Goal: Task Accomplishment & Management: Use online tool/utility

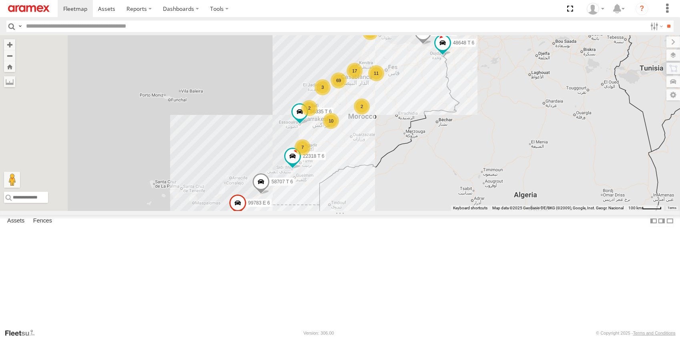
click at [382, 7] on section at bounding box center [368, 8] width 620 height 17
click at [106, 8] on span at bounding box center [106, 9] width 17 height 8
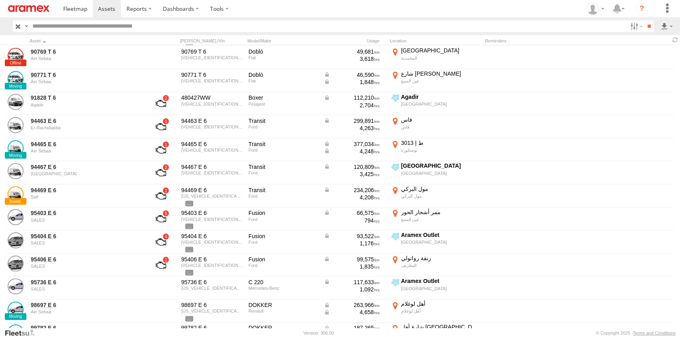
scroll to position [2841, 0]
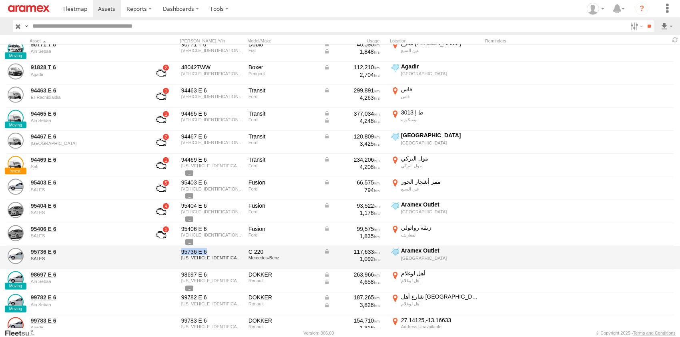
drag, startPoint x: 181, startPoint y: 252, endPoint x: 212, endPoint y: 249, distance: 30.6
click at [212, 249] on div "95736 E 6" at bounding box center [212, 251] width 62 height 7
copy div "95736 E 6"
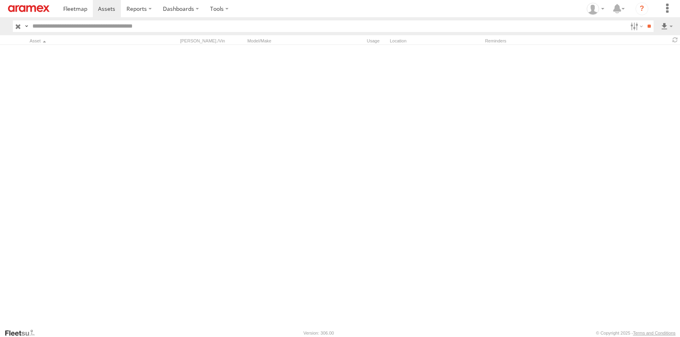
scroll to position [0, 0]
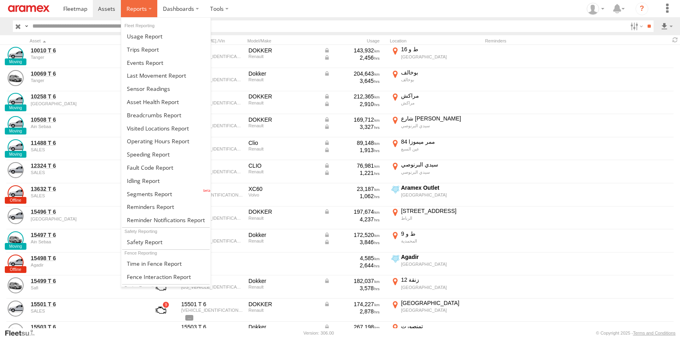
click at [138, 8] on span at bounding box center [136, 9] width 20 height 8
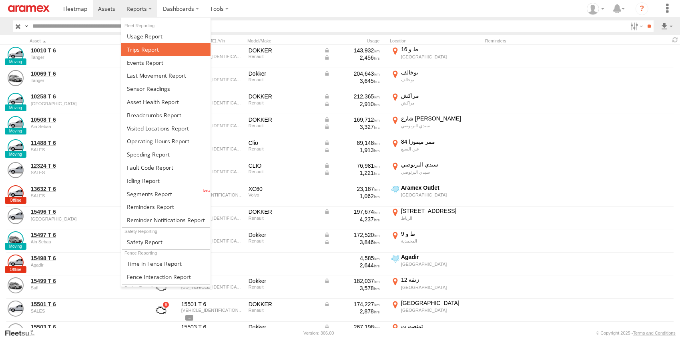
click at [157, 46] on span at bounding box center [143, 50] width 32 height 8
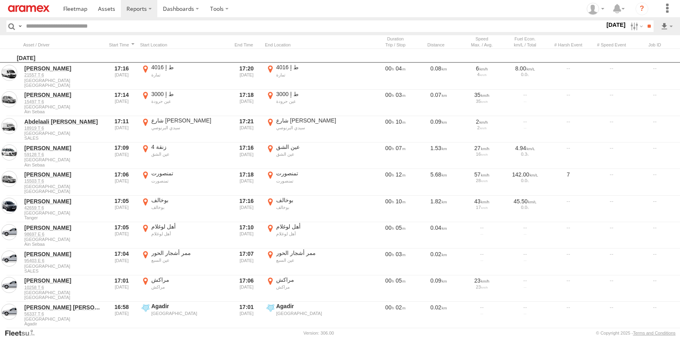
click at [50, 25] on input "text" at bounding box center [314, 26] width 582 height 12
paste input "*********"
type input "*********"
click at [645, 28] on input "**" at bounding box center [648, 26] width 9 height 12
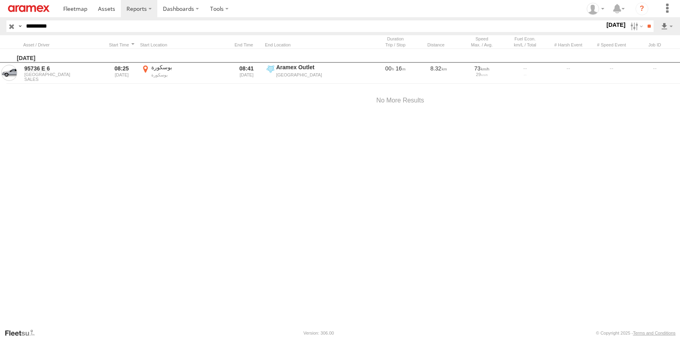
drag, startPoint x: 66, startPoint y: 28, endPoint x: -2, endPoint y: 13, distance: 69.2
click at [0, 13] on html at bounding box center [340, 168] width 680 height 337
click at [611, 25] on label "[DATE]" at bounding box center [616, 24] width 22 height 9
click at [0, 0] on label at bounding box center [0, 0] width 0 height 0
click at [645, 25] on input "**" at bounding box center [648, 26] width 9 height 12
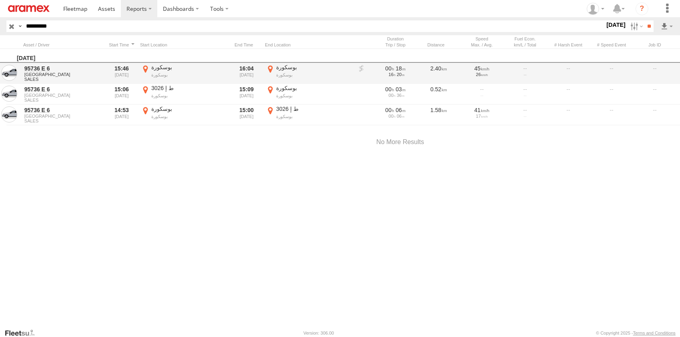
click at [143, 70] on label "بوسكورة بوسكورة 33.48344 -7.62541" at bounding box center [184, 73] width 88 height 19
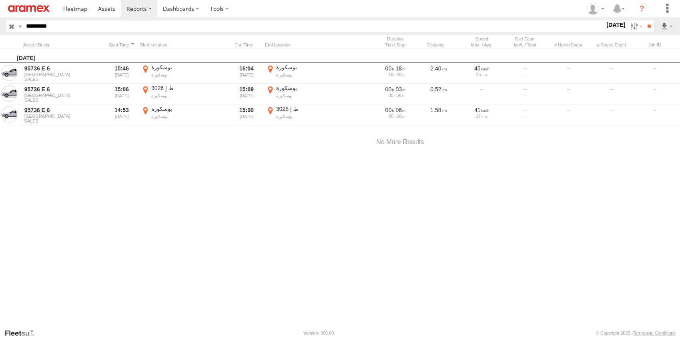
click at [0, 0] on div "Map Satellite Labels" at bounding box center [0, 0] width 0 height 0
click at [0, 0] on button "Satellite" at bounding box center [0, 0] width 0 height 0
drag, startPoint x: 411, startPoint y: 120, endPoint x: 351, endPoint y: 185, distance: 88.9
click at [0, 0] on div at bounding box center [0, 0] width 0 height 0
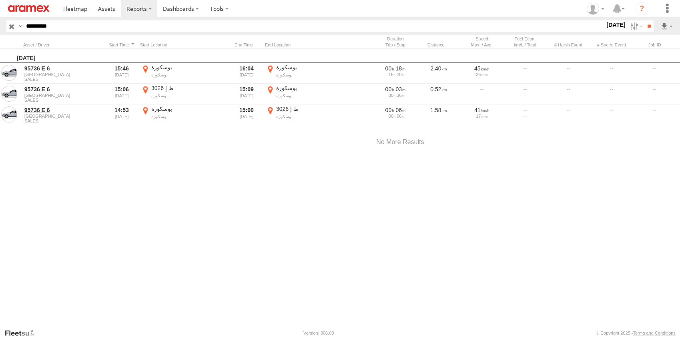
drag, startPoint x: 434, startPoint y: 171, endPoint x: 424, endPoint y: 189, distance: 20.8
click at [0, 0] on div at bounding box center [0, 0] width 0 height 0
drag, startPoint x: 347, startPoint y: 150, endPoint x: 351, endPoint y: 162, distance: 12.2
click at [0, 0] on div at bounding box center [0, 0] width 0 height 0
drag, startPoint x: 351, startPoint y: 135, endPoint x: 371, endPoint y: 158, distance: 29.8
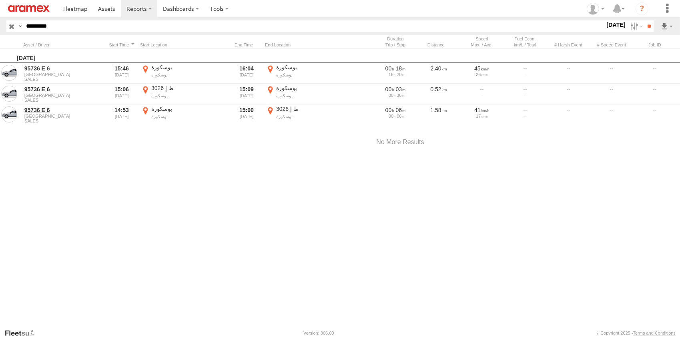
click at [0, 0] on div at bounding box center [0, 0] width 0 height 0
drag, startPoint x: 316, startPoint y: 128, endPoint x: 246, endPoint y: 177, distance: 85.1
click at [0, 0] on div at bounding box center [0, 0] width 0 height 0
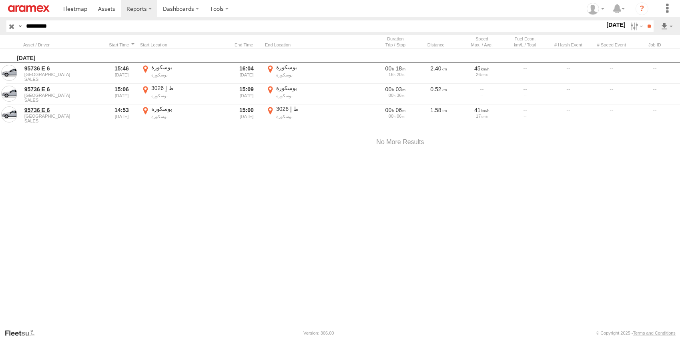
click at [0, 0] on div at bounding box center [0, 0] width 0 height 0
click at [0, 0] on div "cabinet médical Dr MSEFFER Redouane cabinet médical Dr MSEFFER Redouane Centre …" at bounding box center [0, 0] width 0 height 0
click at [0, 0] on button "Close" at bounding box center [0, 0] width 0 height 0
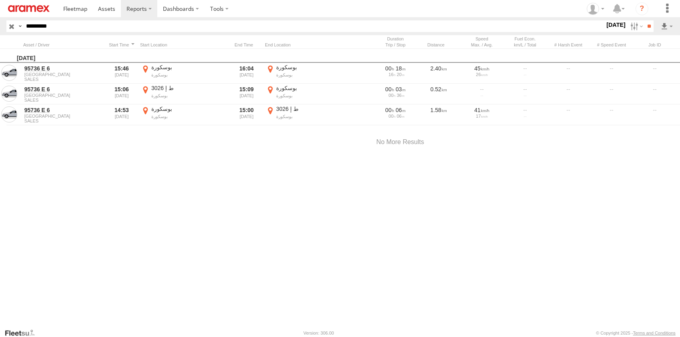
drag, startPoint x: 395, startPoint y: 267, endPoint x: 378, endPoint y: 231, distance: 39.9
click at [0, 0] on div at bounding box center [0, 0] width 0 height 0
drag, startPoint x: 335, startPoint y: 235, endPoint x: 336, endPoint y: 204, distance: 30.9
click at [0, 0] on div at bounding box center [0, 0] width 0 height 0
drag, startPoint x: 409, startPoint y: 151, endPoint x: 406, endPoint y: 171, distance: 20.2
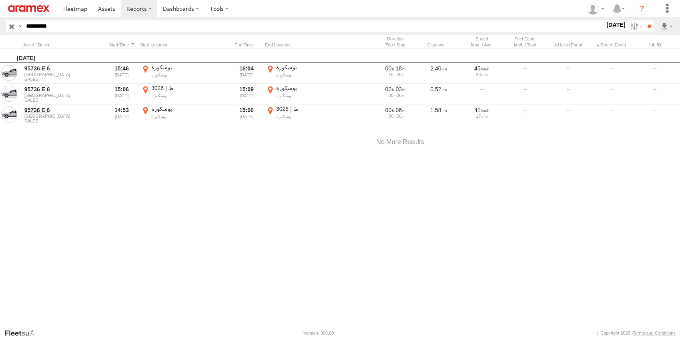
click at [0, 0] on div at bounding box center [0, 0] width 0 height 0
drag, startPoint x: 242, startPoint y: 220, endPoint x: 228, endPoint y: 236, distance: 21.5
click at [0, 0] on div at bounding box center [0, 0] width 0 height 0
drag, startPoint x: 245, startPoint y: 168, endPoint x: 190, endPoint y: 240, distance: 90.0
click at [0, 0] on div at bounding box center [0, 0] width 0 height 0
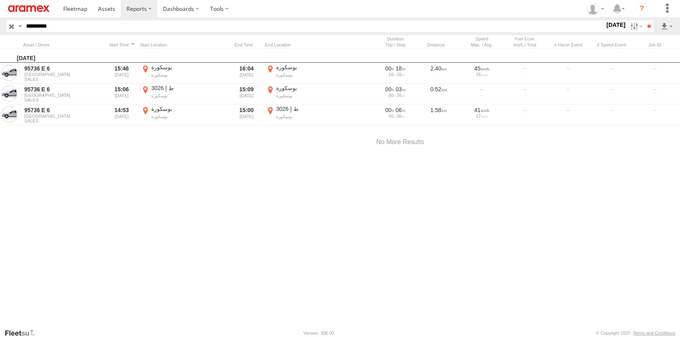
drag, startPoint x: 229, startPoint y: 160, endPoint x: 197, endPoint y: 232, distance: 78.1
click at [0, 0] on div at bounding box center [0, 0] width 0 height 0
drag, startPoint x: 283, startPoint y: 182, endPoint x: 247, endPoint y: 186, distance: 36.2
click at [0, 0] on div at bounding box center [0, 0] width 0 height 0
drag, startPoint x: 247, startPoint y: 220, endPoint x: 260, endPoint y: 168, distance: 53.2
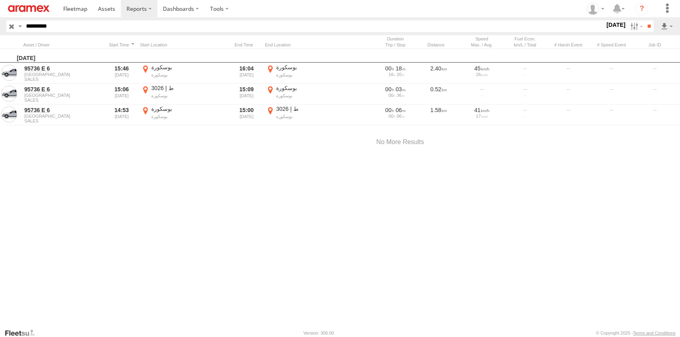
click at [0, 0] on div at bounding box center [0, 0] width 0 height 0
drag, startPoint x: 173, startPoint y: 138, endPoint x: 220, endPoint y: 247, distance: 117.6
click at [0, 0] on div at bounding box center [0, 0] width 0 height 0
drag, startPoint x: 170, startPoint y: 132, endPoint x: 199, endPoint y: 172, distance: 49.5
click at [0, 0] on div at bounding box center [0, 0] width 0 height 0
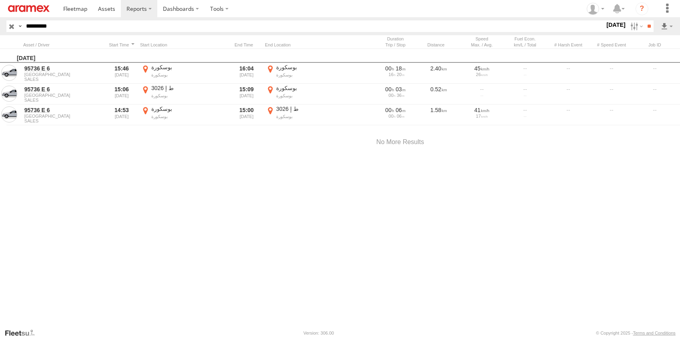
drag, startPoint x: 338, startPoint y: 167, endPoint x: 322, endPoint y: 219, distance: 54.4
click at [0, 0] on div at bounding box center [0, 0] width 0 height 0
drag, startPoint x: 313, startPoint y: 223, endPoint x: 291, endPoint y: 190, distance: 39.1
click at [0, 0] on div at bounding box center [0, 0] width 0 height 0
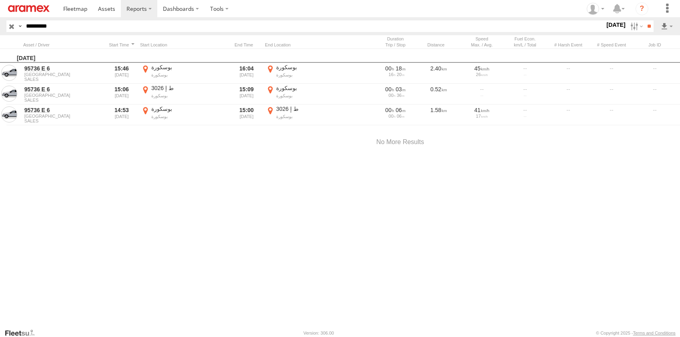
drag, startPoint x: 367, startPoint y: 196, endPoint x: 381, endPoint y: 160, distance: 38.5
click at [0, 0] on div at bounding box center [0, 0] width 0 height 0
click at [0, 0] on div "Location Details ×" at bounding box center [0, 0] width 0 height 0
click at [0, 0] on label "×" at bounding box center [0, 0] width 0 height 0
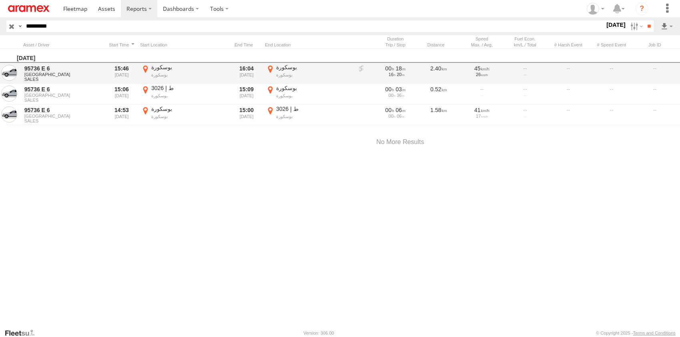
click at [272, 68] on label "بوسكورة بوسكورة 33.48973 -7.61072" at bounding box center [309, 73] width 88 height 19
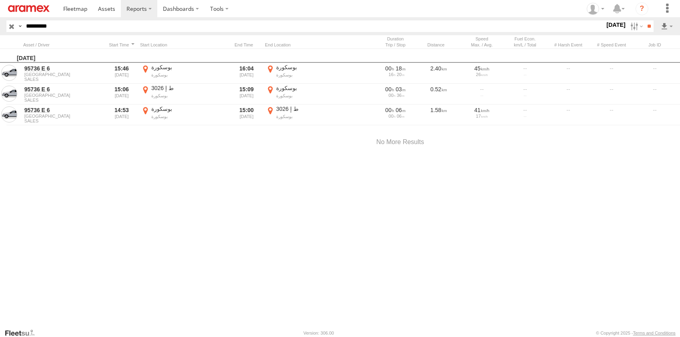
click at [0, 0] on label "×" at bounding box center [0, 0] width 0 height 0
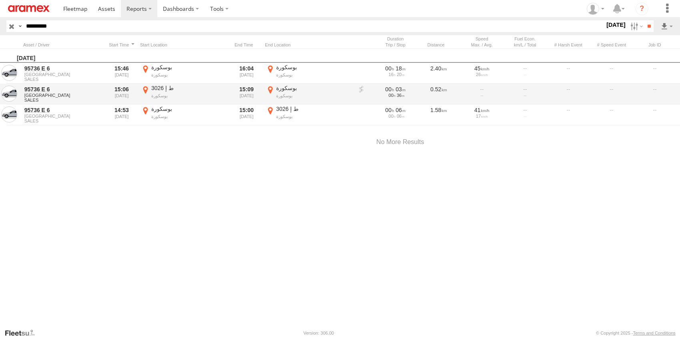
click at [144, 90] on label "ط إ 3026 بوسكورة 33.48655 -7.6249" at bounding box center [184, 93] width 88 height 19
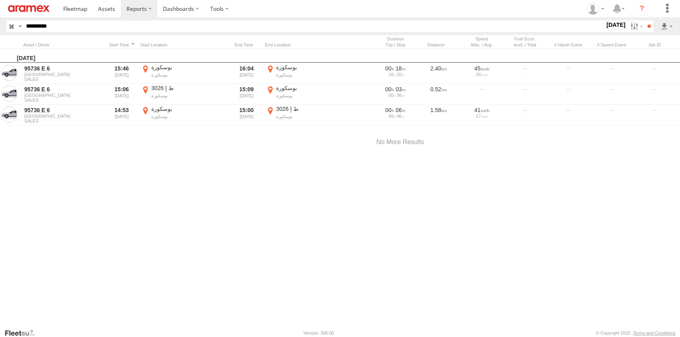
drag, startPoint x: 371, startPoint y: 146, endPoint x: 319, endPoint y: 251, distance: 116.9
click at [0, 0] on div at bounding box center [0, 0] width 0 height 0
drag, startPoint x: 315, startPoint y: 154, endPoint x: 254, endPoint y: 232, distance: 98.1
click at [0, 0] on div at bounding box center [0, 0] width 0 height 0
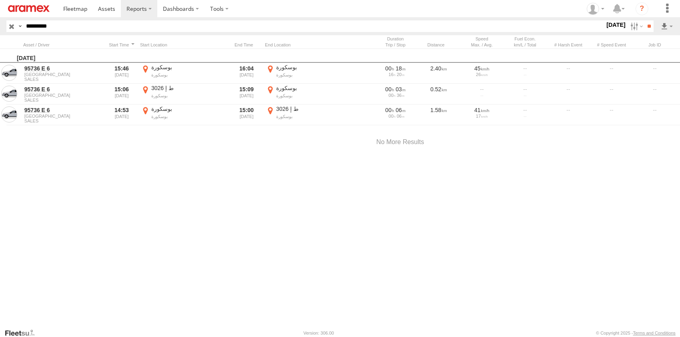
drag, startPoint x: 319, startPoint y: 128, endPoint x: 241, endPoint y: 257, distance: 151.0
click at [0, 0] on div at bounding box center [0, 0] width 0 height 0
drag, startPoint x: 337, startPoint y: 178, endPoint x: 329, endPoint y: 204, distance: 26.2
click at [0, 0] on div at bounding box center [0, 0] width 0 height 0
drag, startPoint x: 298, startPoint y: 185, endPoint x: 287, endPoint y: 231, distance: 47.8
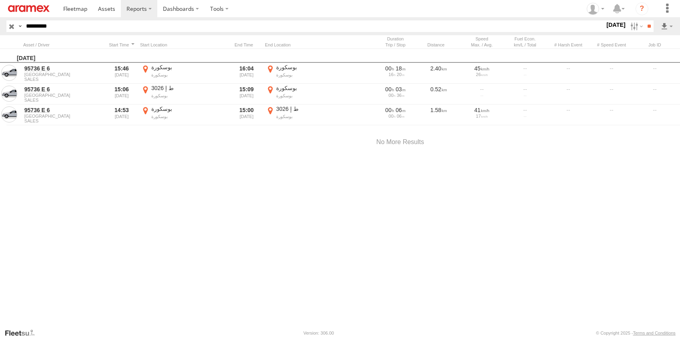
click at [0, 0] on div at bounding box center [0, 0] width 0 height 0
click at [0, 0] on label "×" at bounding box center [0, 0] width 0 height 0
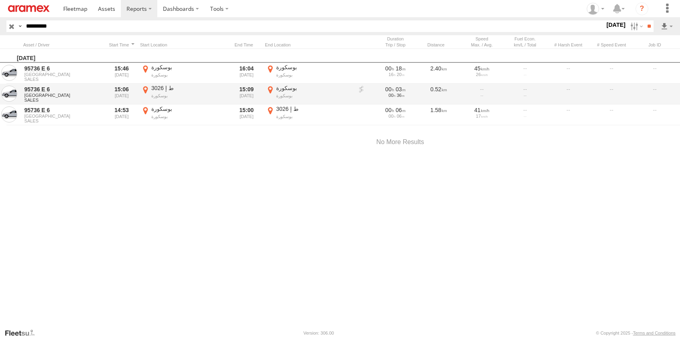
click at [146, 92] on label "ط إ 3026 بوسكورة 33.48655 -7.6249" at bounding box center [184, 93] width 88 height 19
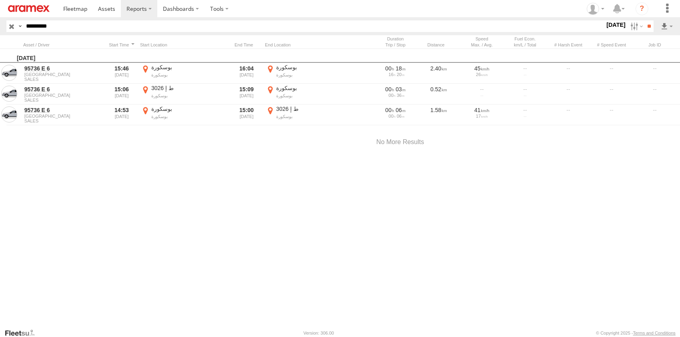
click at [0, 0] on label "×" at bounding box center [0, 0] width 0 height 0
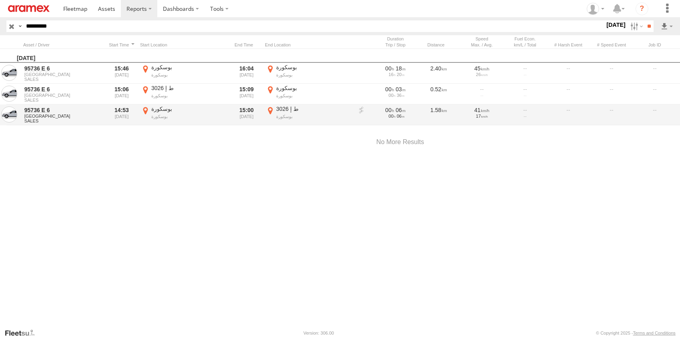
click at [271, 109] on label "ط إ 3026 بوسكورة 33.48603 -7.62416" at bounding box center [309, 114] width 88 height 19
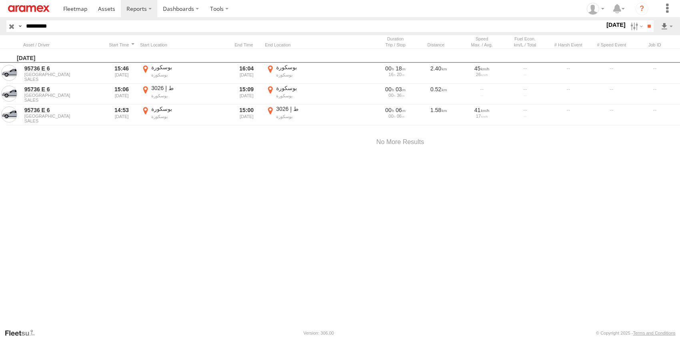
click at [0, 0] on label "×" at bounding box center [0, 0] width 0 height 0
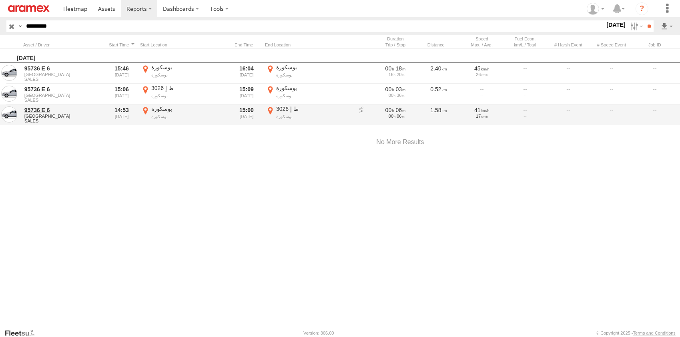
click at [144, 110] on label "بوسكورة بوسكورة 33.48951 -7.61118" at bounding box center [184, 114] width 88 height 19
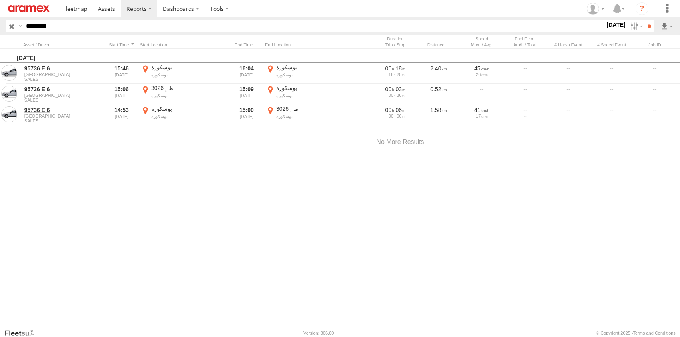
click at [0, 0] on label "×" at bounding box center [0, 0] width 0 height 0
click at [613, 24] on label "[DATE]" at bounding box center [616, 24] width 22 height 9
click at [0, 0] on label at bounding box center [0, 0] width 0 height 0
click at [646, 27] on input "**" at bounding box center [648, 26] width 9 height 12
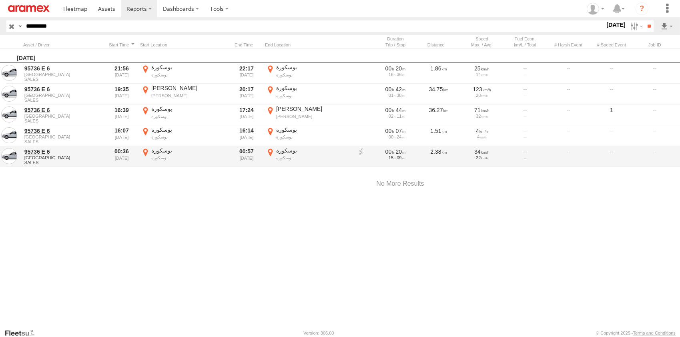
click at [144, 151] on label "بوسكورة بوسكورة 33.48363 -7.62529" at bounding box center [184, 156] width 88 height 19
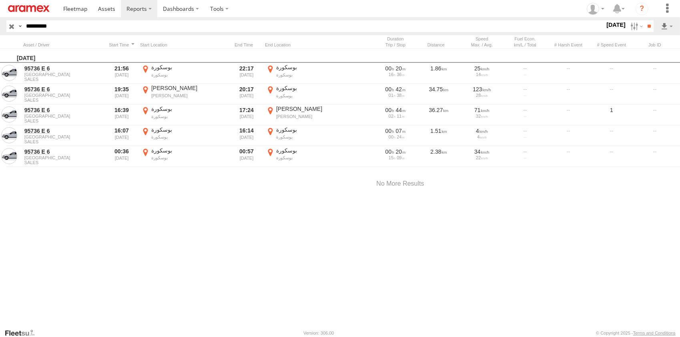
drag, startPoint x: 365, startPoint y: 128, endPoint x: 331, endPoint y: 216, distance: 95.3
click at [0, 0] on div at bounding box center [0, 0] width 0 height 0
drag, startPoint x: 356, startPoint y: 176, endPoint x: 271, endPoint y: 245, distance: 109.4
click at [0, 0] on div at bounding box center [0, 0] width 0 height 0
drag, startPoint x: 293, startPoint y: 162, endPoint x: 255, endPoint y: 192, distance: 48.1
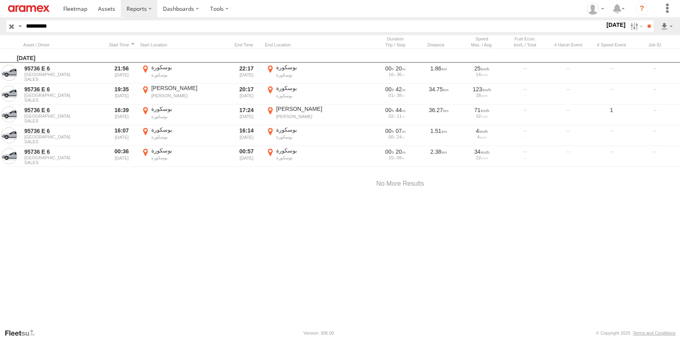
click at [0, 0] on div at bounding box center [0, 0] width 0 height 0
drag, startPoint x: 267, startPoint y: 208, endPoint x: 257, endPoint y: 160, distance: 49.1
click at [0, 0] on div at bounding box center [0, 0] width 0 height 0
drag, startPoint x: 355, startPoint y: 151, endPoint x: 300, endPoint y: 175, distance: 60.1
click at [0, 0] on div at bounding box center [0, 0] width 0 height 0
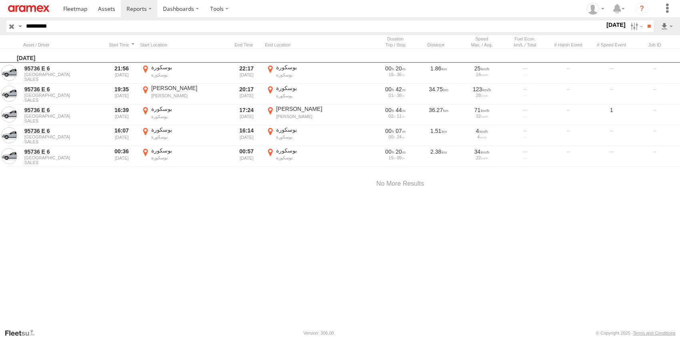
click at [0, 0] on button "Drag Pegman onto the map to open Street View" at bounding box center [0, 0] width 0 height 0
drag, startPoint x: 48, startPoint y: 141, endPoint x: 254, endPoint y: 236, distance: 226.5
click at [0, 0] on div "To activate drag with keyboard, press Alt + Enter. Once in keyboard drag state,…" at bounding box center [0, 0] width 0 height 0
drag, startPoint x: 48, startPoint y: 142, endPoint x: 248, endPoint y: 256, distance: 230.5
click at [0, 0] on div "To activate drag with keyboard, press Alt + Enter. Once in keyboard drag state,…" at bounding box center [0, 0] width 0 height 0
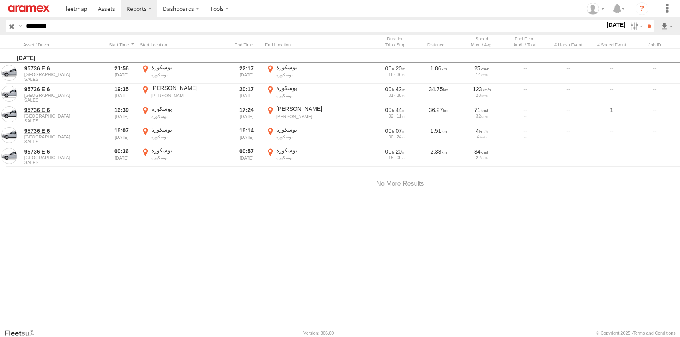
click at [0, 0] on label "×" at bounding box center [0, 0] width 0 height 0
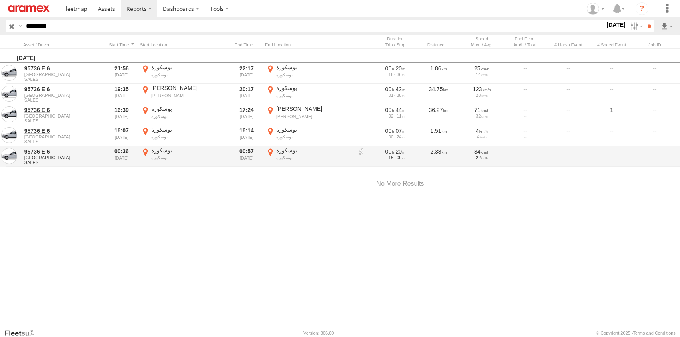
click at [145, 152] on label "بوسكورة بوسكورة 33.48363 -7.62529" at bounding box center [184, 156] width 88 height 19
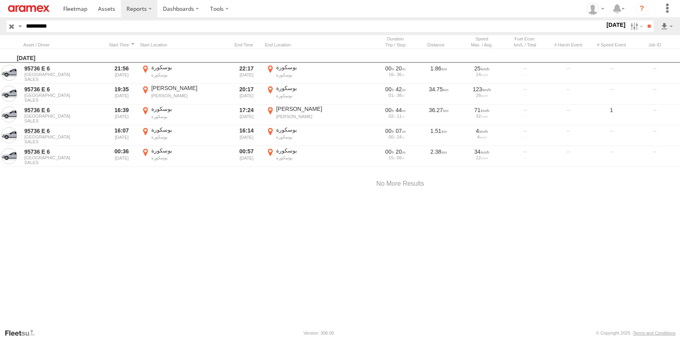
click at [0, 0] on div "Location Details ×" at bounding box center [0, 0] width 0 height 0
click at [0, 0] on label "×" at bounding box center [0, 0] width 0 height 0
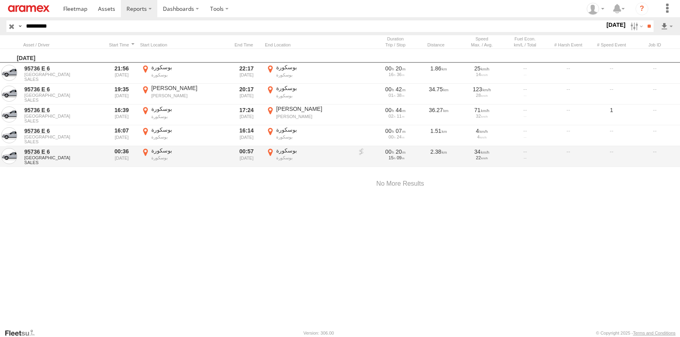
click at [272, 152] on label "بوسكورة بوسكورة 33.49018 -7.6106" at bounding box center [309, 156] width 88 height 19
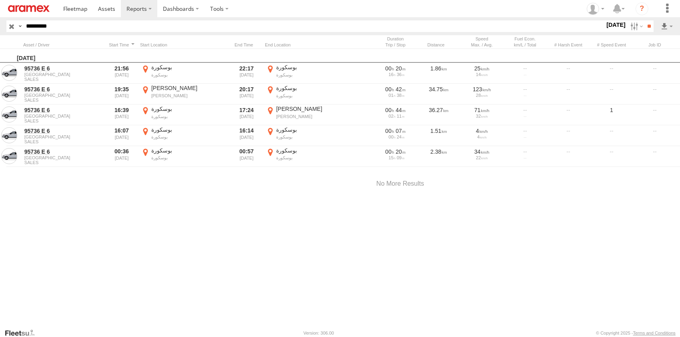
click at [0, 0] on label "×" at bounding box center [0, 0] width 0 height 0
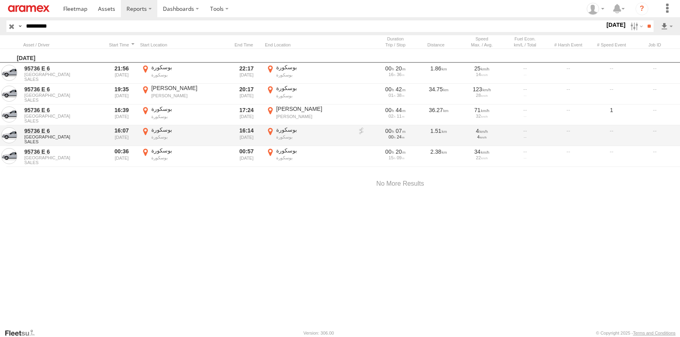
click at [145, 133] on label "بوسكورة بوسكورة 33.49018 -7.6106" at bounding box center [184, 135] width 88 height 19
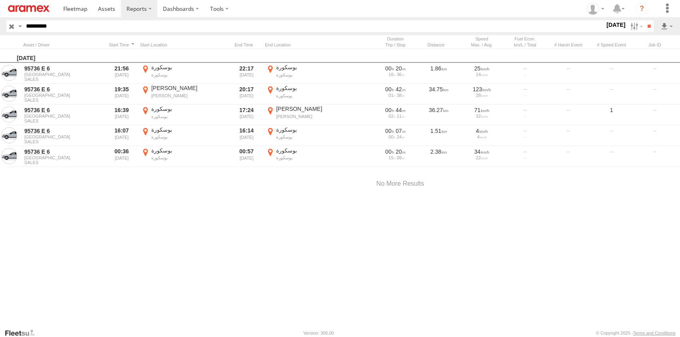
click at [0, 0] on label "×" at bounding box center [0, 0] width 0 height 0
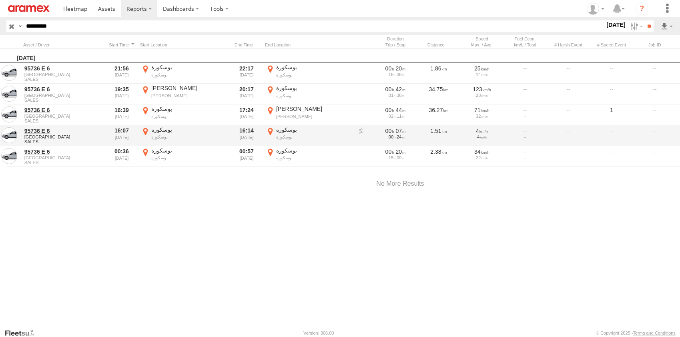
click at [269, 133] on label "بوسكورة بوسكورة 33.48366 -7.6256" at bounding box center [309, 135] width 88 height 19
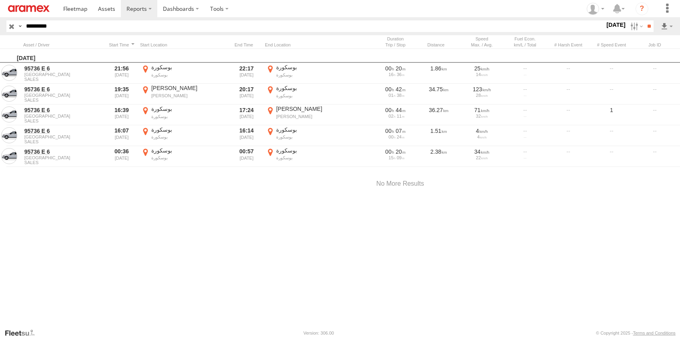
click at [0, 0] on label "×" at bounding box center [0, 0] width 0 height 0
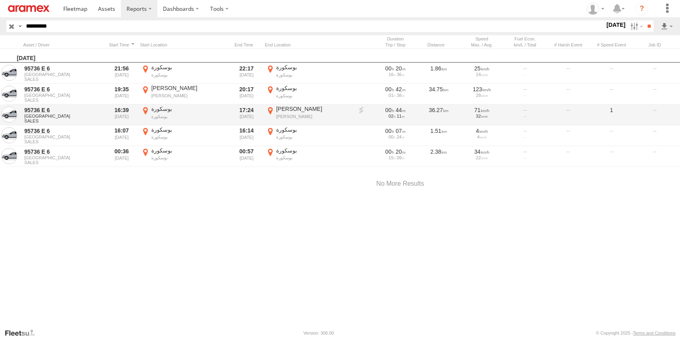
click at [144, 109] on label "بوسكورة بوسكورة 33.48371 -7.6262" at bounding box center [184, 114] width 88 height 19
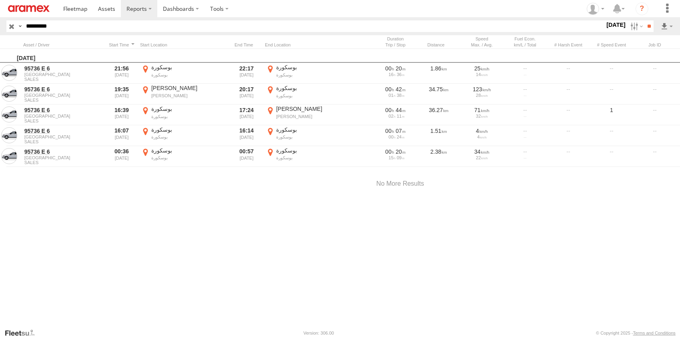
drag, startPoint x: 498, startPoint y: 169, endPoint x: 369, endPoint y: 188, distance: 129.9
click at [0, 0] on div "Loading..." at bounding box center [0, 0] width 0 height 0
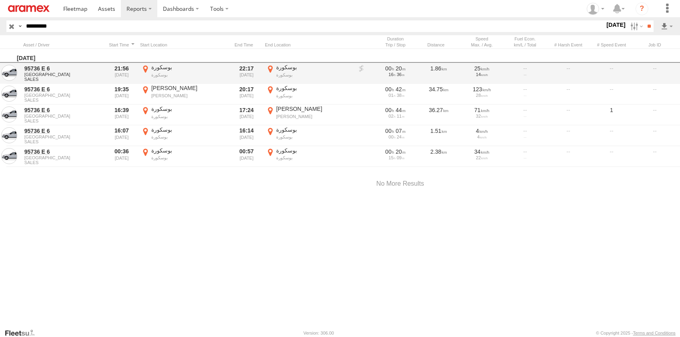
click at [0, 0] on label "×" at bounding box center [0, 0] width 0 height 0
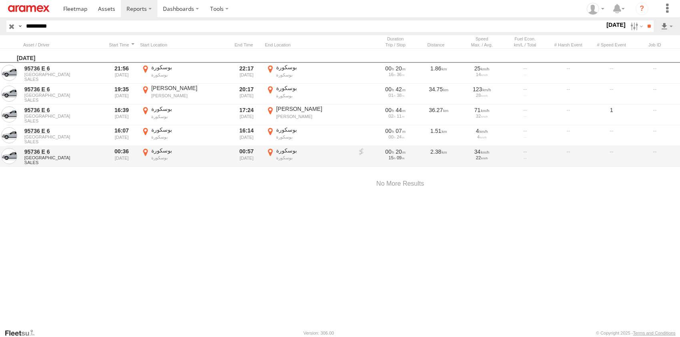
click at [146, 153] on label "بوسكورة بوسكورة 33.48363 -7.62529" at bounding box center [184, 156] width 88 height 19
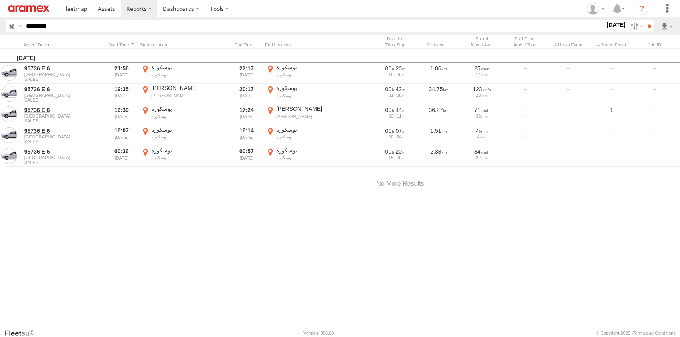
click at [0, 0] on label "×" at bounding box center [0, 0] width 0 height 0
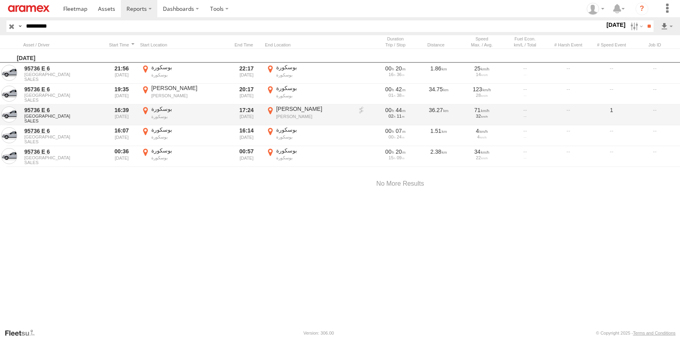
click at [146, 112] on label "بوسكورة بوسكورة 33.48371 -7.6262" at bounding box center [184, 114] width 88 height 19
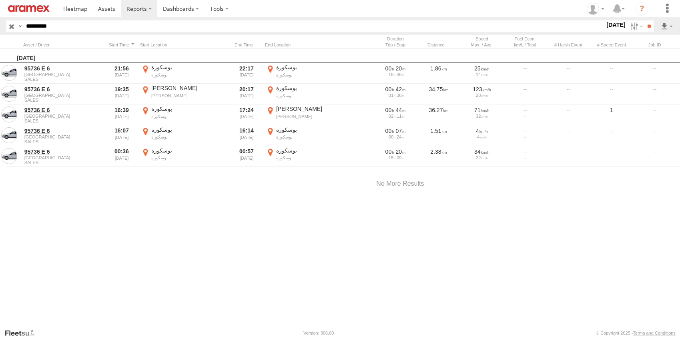
click at [0, 0] on label "×" at bounding box center [0, 0] width 0 height 0
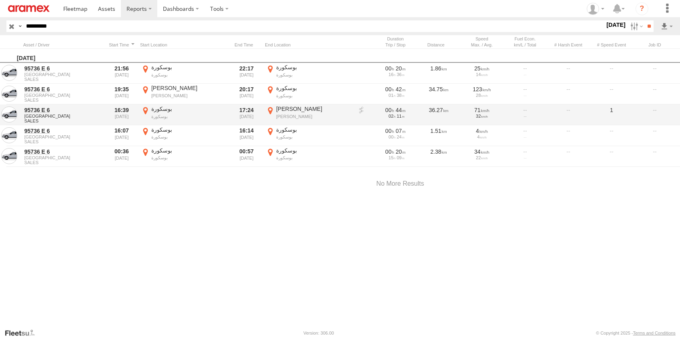
click at [272, 108] on label "سيدي موسى مجدوب سيدي موسى مجدوب 33.62048 -7.37889" at bounding box center [309, 114] width 88 height 19
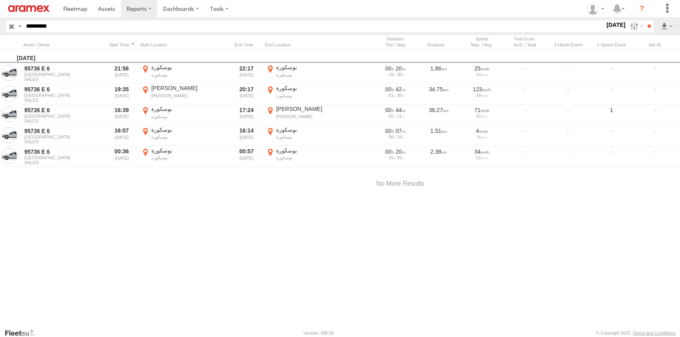
click at [0, 0] on div "Location Details ×" at bounding box center [0, 0] width 0 height 0
click at [0, 0] on label "×" at bounding box center [0, 0] width 0 height 0
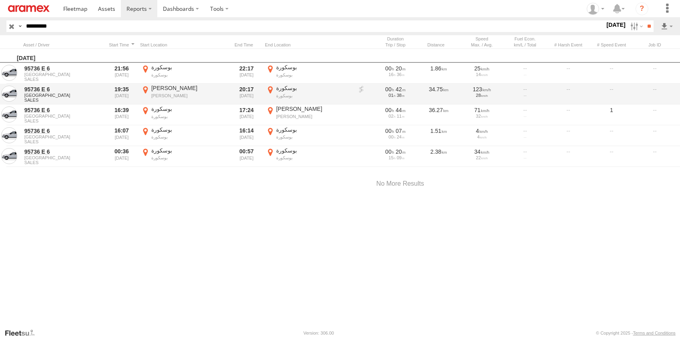
click at [270, 88] on label "بوسكورة بوسكورة 33.48883 -7.62332" at bounding box center [309, 93] width 88 height 19
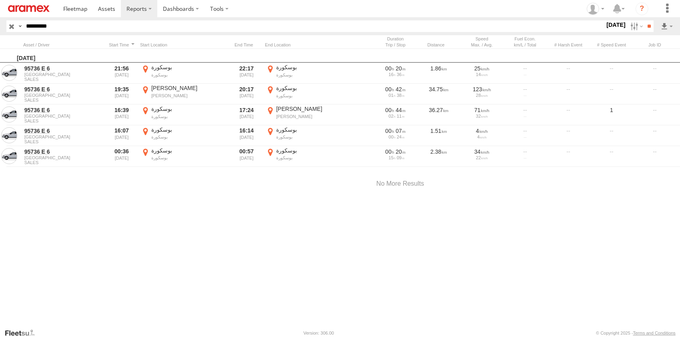
drag, startPoint x: 254, startPoint y: 117, endPoint x: 245, endPoint y: 227, distance: 110.0
click at [0, 0] on div "Loading..." at bounding box center [0, 0] width 0 height 0
drag, startPoint x: 230, startPoint y: 127, endPoint x: 217, endPoint y: 214, distance: 87.4
click at [0, 0] on div "Loading..." at bounding box center [0, 0] width 0 height 0
drag, startPoint x: 46, startPoint y: 138, endPoint x: 227, endPoint y: 162, distance: 182.8
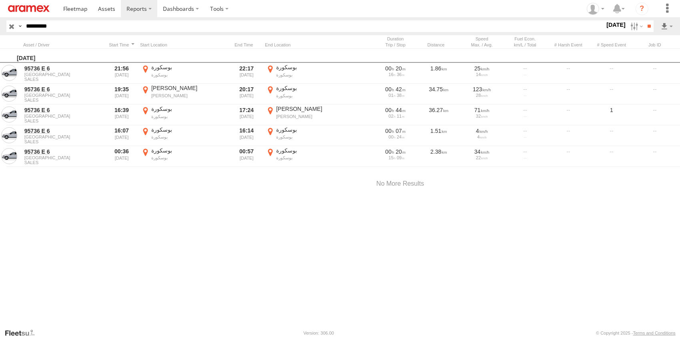
click at [0, 0] on div "To activate drag with keyboard, press Alt + Enter. Once in keyboard drag state,…" at bounding box center [0, 0] width 0 height 0
click at [0, 0] on label "×" at bounding box center [0, 0] width 0 height 0
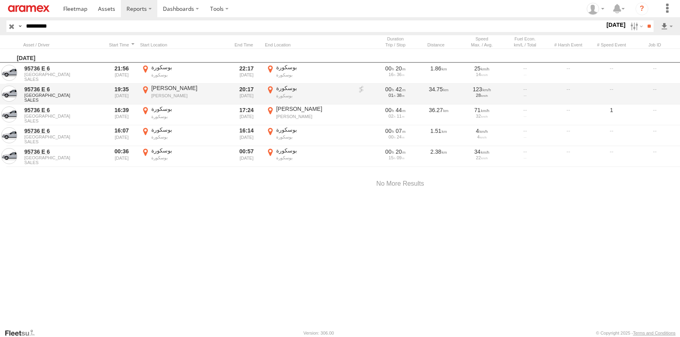
click at [271, 90] on label "بوسكورة بوسكورة 33.48883 -7.62332" at bounding box center [309, 93] width 88 height 19
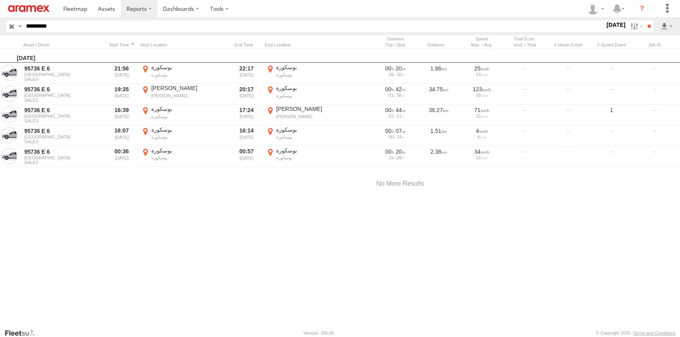
drag, startPoint x: 467, startPoint y: 153, endPoint x: 421, endPoint y: 180, distance: 53.6
click at [0, 0] on div "No data available." at bounding box center [0, 0] width 0 height 0
drag, startPoint x: 41, startPoint y: 138, endPoint x: 302, endPoint y: 234, distance: 277.8
click at [0, 0] on div "To activate drag with keyboard, press Alt + Enter. Once in keyboard drag state,…" at bounding box center [0, 0] width 0 height 0
click at [0, 0] on div "Location Details × ← Move left → Move right ↑ Move up ↓ Move down + Zoom in - Z…" at bounding box center [0, 0] width 0 height 0
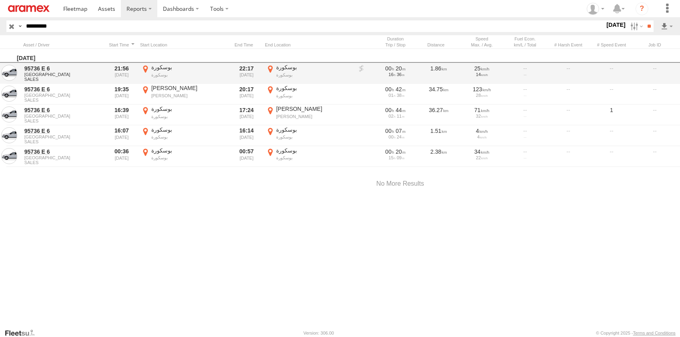
click at [0, 0] on label "×" at bounding box center [0, 0] width 0 height 0
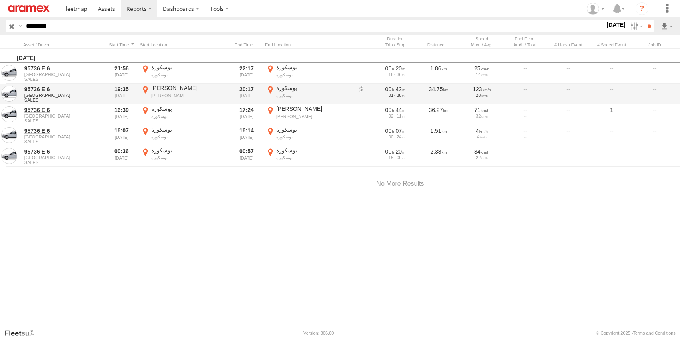
click at [269, 90] on label "بوسكورة بوسكورة 33.48883 -7.62332" at bounding box center [309, 93] width 88 height 19
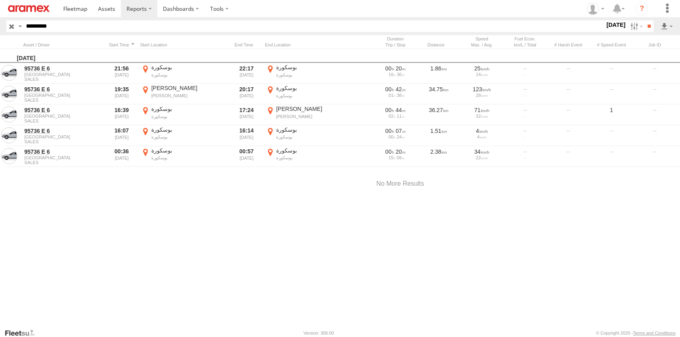
drag, startPoint x: 391, startPoint y: 156, endPoint x: 357, endPoint y: 203, distance: 58.8
click at [0, 0] on div "No data available." at bounding box center [0, 0] width 0 height 0
drag, startPoint x: 365, startPoint y: 214, endPoint x: 263, endPoint y: 204, distance: 103.3
click at [0, 0] on div "No data available." at bounding box center [0, 0] width 0 height 0
drag, startPoint x: 374, startPoint y: 210, endPoint x: 218, endPoint y: 248, distance: 160.2
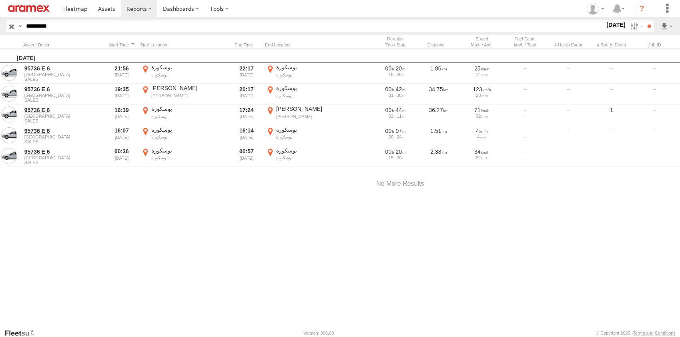
click at [0, 0] on div "No data available." at bounding box center [0, 0] width 0 height 0
drag, startPoint x: 404, startPoint y: 150, endPoint x: 225, endPoint y: 146, distance: 179.3
click at [0, 0] on div "No data available." at bounding box center [0, 0] width 0 height 0
drag, startPoint x: 206, startPoint y: 170, endPoint x: 266, endPoint y: 176, distance: 59.5
click at [0, 0] on div "No data available." at bounding box center [0, 0] width 0 height 0
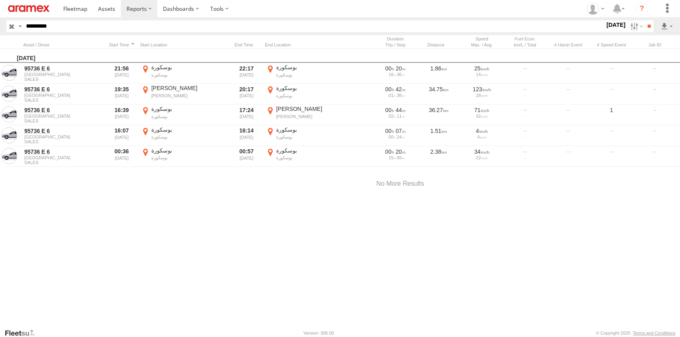
drag, startPoint x: 333, startPoint y: 174, endPoint x: 375, endPoint y: 177, distance: 42.1
click at [0, 0] on div "No data available." at bounding box center [0, 0] width 0 height 0
drag, startPoint x: 413, startPoint y: 168, endPoint x: 391, endPoint y: 172, distance: 22.5
click at [0, 0] on div "No data available." at bounding box center [0, 0] width 0 height 0
drag, startPoint x: 197, startPoint y: 249, endPoint x: 316, endPoint y: 244, distance: 118.9
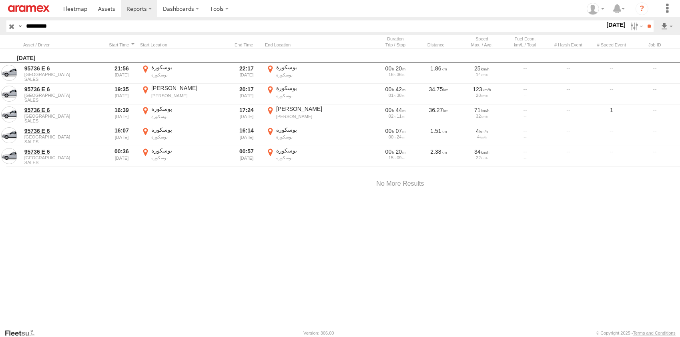
click at [0, 0] on div "No data available." at bounding box center [0, 0] width 0 height 0
click at [0, 0] on label "×" at bounding box center [0, 0] width 0 height 0
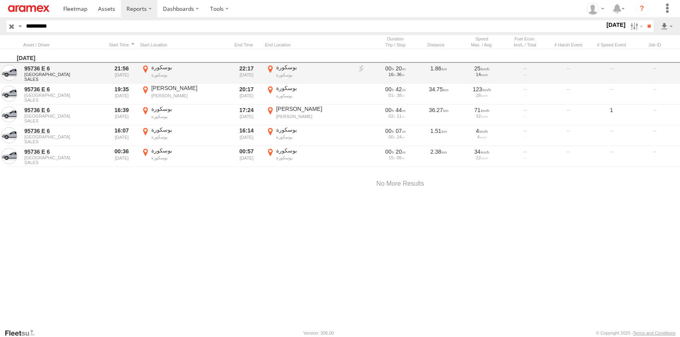
click at [144, 66] on label "بوسكورة بوسكورة 33.48877 -7.6232" at bounding box center [184, 73] width 88 height 19
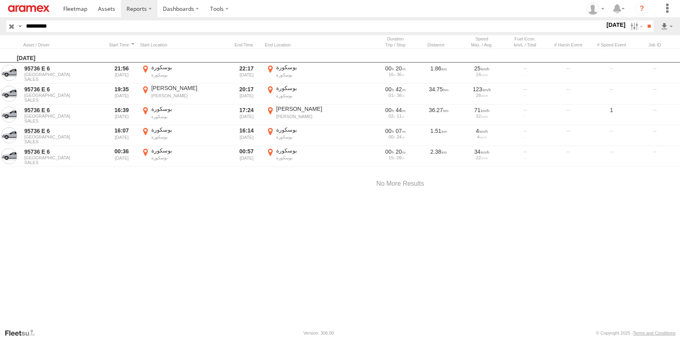
drag, startPoint x: 385, startPoint y: 167, endPoint x: 308, endPoint y: 287, distance: 141.6
click at [0, 0] on div "No data available." at bounding box center [0, 0] width 0 height 0
drag, startPoint x: 341, startPoint y: 171, endPoint x: 311, endPoint y: 228, distance: 64.1
click at [0, 0] on div "No data available." at bounding box center [0, 0] width 0 height 0
drag, startPoint x: 47, startPoint y: 140, endPoint x: 324, endPoint y: 257, distance: 300.2
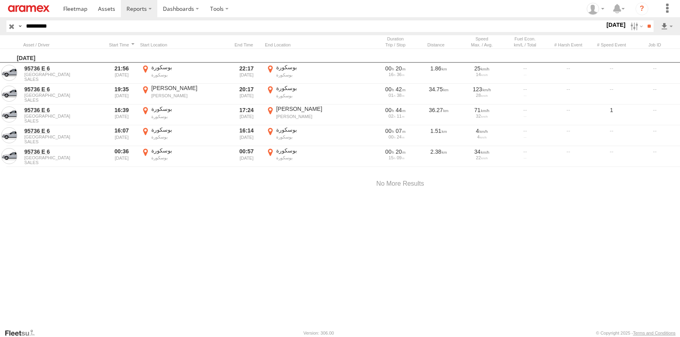
click at [0, 0] on div "To activate drag with keyboard, press Alt + Enter. Once in keyboard drag state,…" at bounding box center [0, 0] width 0 height 0
click at [0, 0] on label "×" at bounding box center [0, 0] width 0 height 0
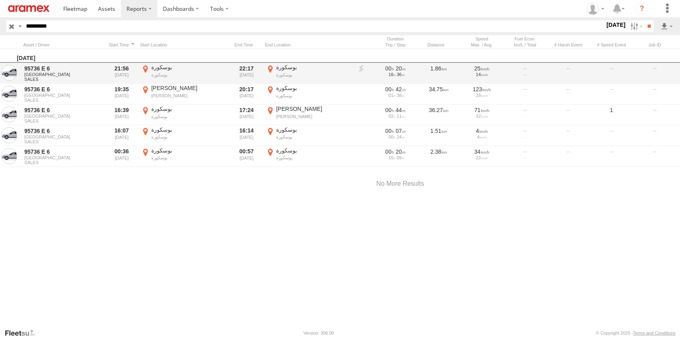
click at [271, 70] on label "بوسكورة بوسكورة 33.48951 -7.61118" at bounding box center [309, 73] width 88 height 19
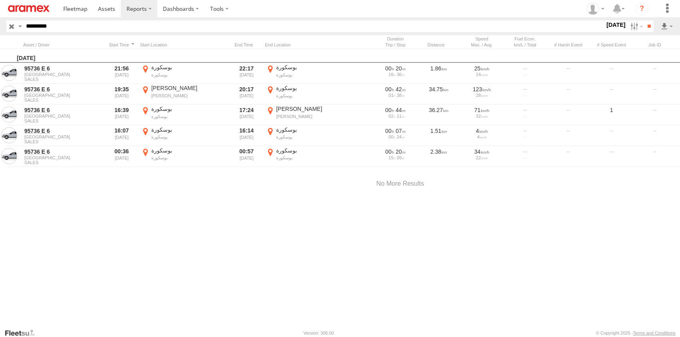
click at [0, 0] on label "×" at bounding box center [0, 0] width 0 height 0
click at [605, 26] on label "[DATE]" at bounding box center [616, 24] width 22 height 9
click at [0, 0] on label at bounding box center [0, 0] width 0 height 0
click at [647, 26] on input "**" at bounding box center [648, 26] width 9 height 12
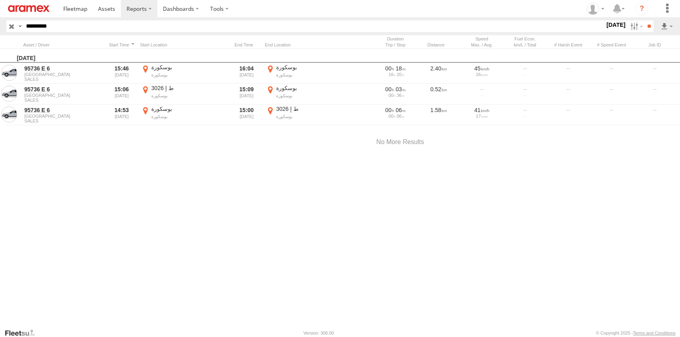
click at [146, 69] on label "بوسكورة بوسكورة 33.48344 -7.62541" at bounding box center [184, 73] width 88 height 19
click at [0, 0] on label "×" at bounding box center [0, 0] width 0 height 0
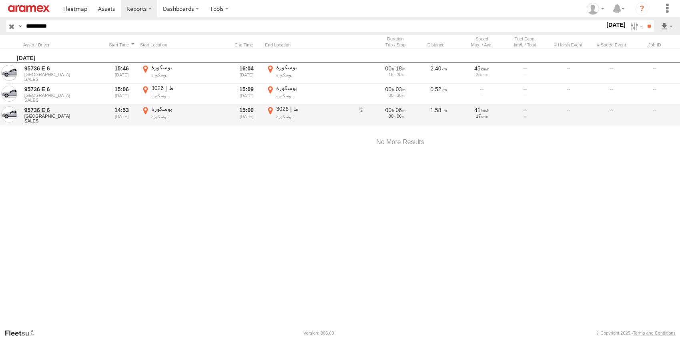
click at [270, 109] on label "ط إ 3026 بوسكورة 33.48603 -7.62416" at bounding box center [309, 114] width 88 height 19
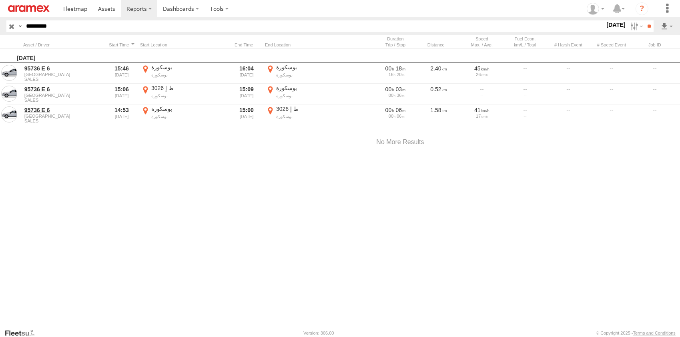
drag, startPoint x: 311, startPoint y: 143, endPoint x: 297, endPoint y: 241, distance: 98.6
click at [0, 0] on div "Loading..." at bounding box center [0, 0] width 0 height 0
drag, startPoint x: 308, startPoint y: 232, endPoint x: 277, endPoint y: 213, distance: 35.8
click at [0, 0] on div "Loading..." at bounding box center [0, 0] width 0 height 0
drag, startPoint x: 307, startPoint y: 181, endPoint x: 295, endPoint y: 212, distance: 32.7
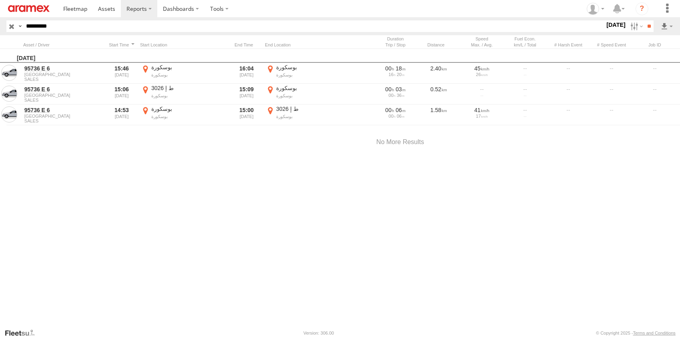
click at [0, 0] on div "Loading..." at bounding box center [0, 0] width 0 height 0
drag, startPoint x: 49, startPoint y: 142, endPoint x: 269, endPoint y: 178, distance: 222.8
click at [0, 0] on div "To activate drag with keyboard, press Alt + Enter. Once in keyboard drag state,…" at bounding box center [0, 0] width 0 height 0
drag, startPoint x: 47, startPoint y: 143, endPoint x: 297, endPoint y: 150, distance: 249.8
click at [0, 0] on div "To activate drag with keyboard, press Alt + Enter. Once in keyboard drag state,…" at bounding box center [0, 0] width 0 height 0
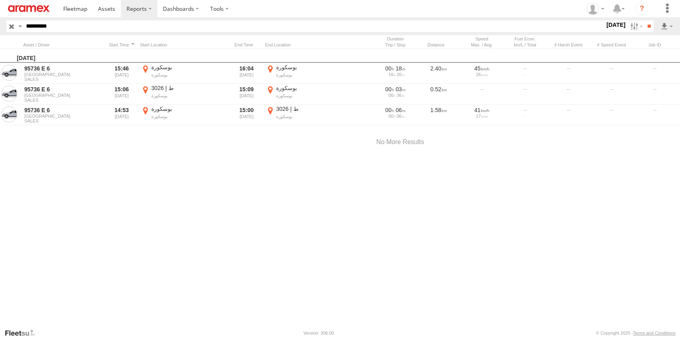
click at [0, 0] on label "×" at bounding box center [0, 0] width 0 height 0
click at [93, 9] on link at bounding box center [107, 8] width 28 height 17
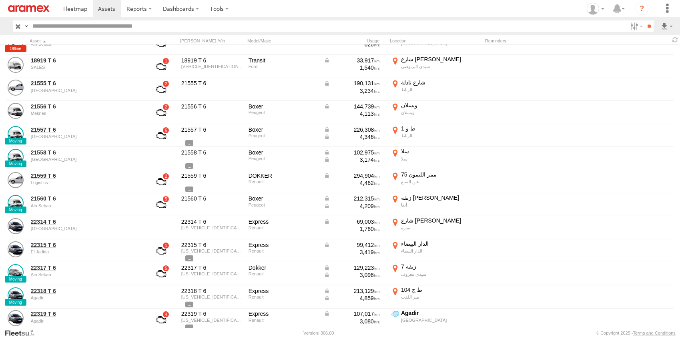
scroll to position [600, 0]
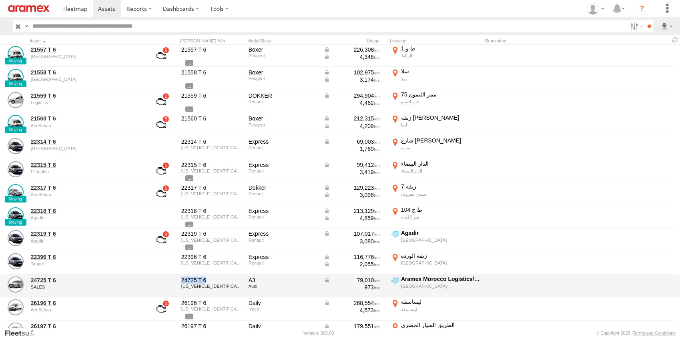
drag, startPoint x: 181, startPoint y: 280, endPoint x: 210, endPoint y: 276, distance: 29.5
click at [210, 276] on div "24725 T 6 [US_VEHICLE_IDENTIFICATION_NUMBER]" at bounding box center [212, 286] width 64 height 22
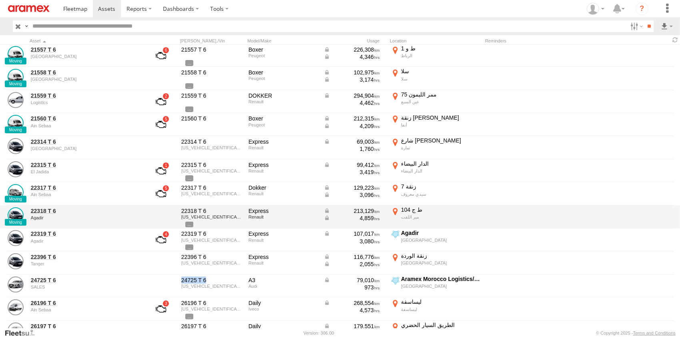
copy div "24725 T 6"
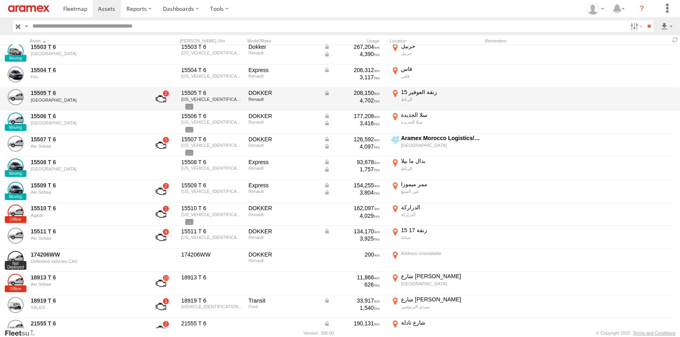
scroll to position [200, 0]
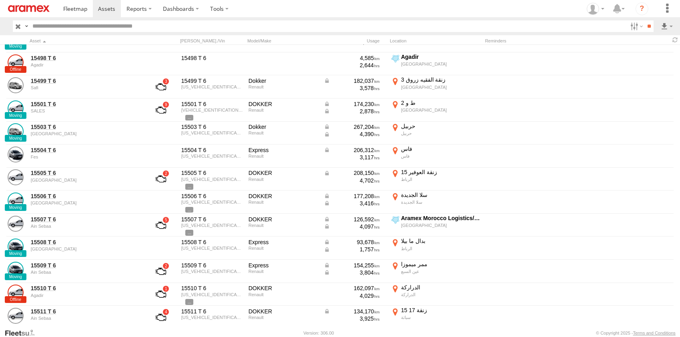
click at [132, 23] on input "text" at bounding box center [328, 26] width 598 height 12
paste input "*********"
type input "*********"
click at [649, 27] on input "**" at bounding box center [648, 26] width 9 height 12
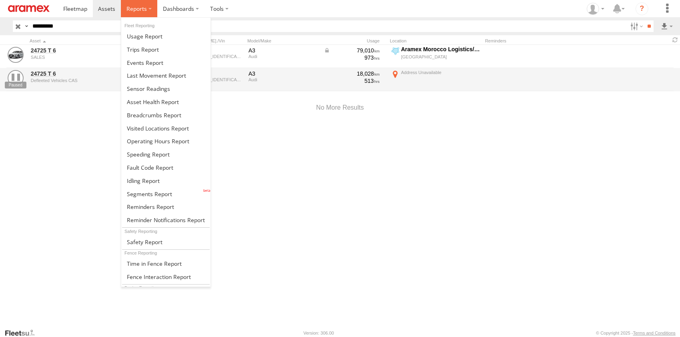
click at [139, 11] on span at bounding box center [136, 9] width 20 height 8
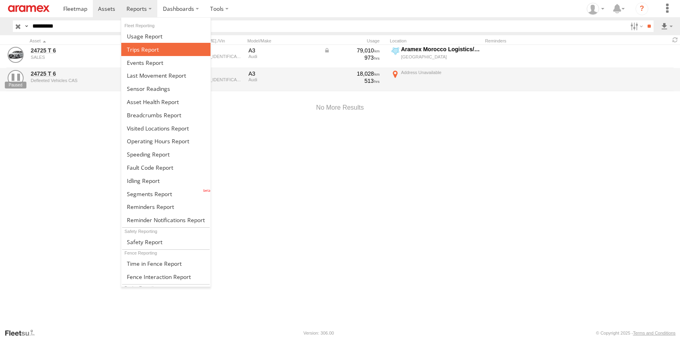
click at [157, 50] on span at bounding box center [143, 50] width 32 height 8
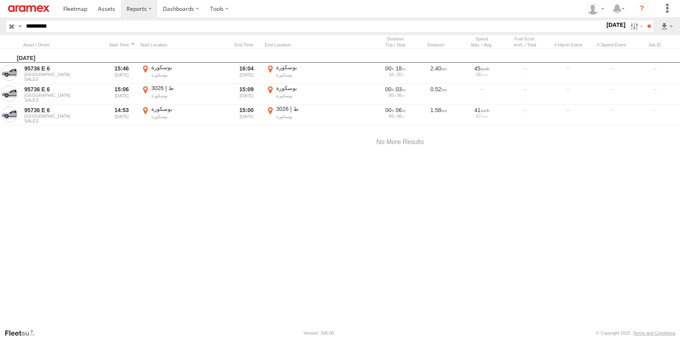
click at [615, 26] on label "[DATE]" at bounding box center [616, 24] width 22 height 9
click at [0, 0] on label at bounding box center [0, 0] width 0 height 0
click at [649, 25] on input "**" at bounding box center [648, 26] width 9 height 12
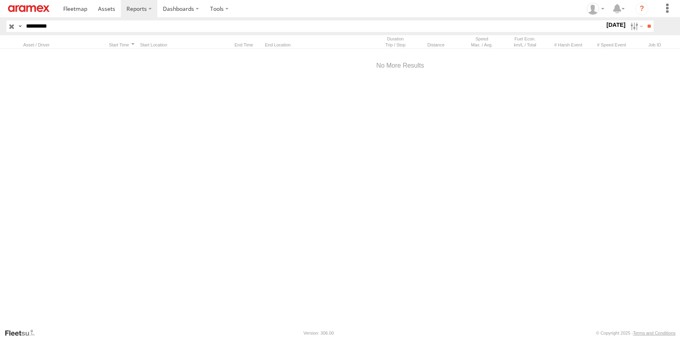
click at [607, 24] on label "1 Aug 25" at bounding box center [616, 24] width 22 height 9
click at [0, 0] on label at bounding box center [0, 0] width 0 height 0
click at [648, 27] on input "**" at bounding box center [648, 26] width 9 height 12
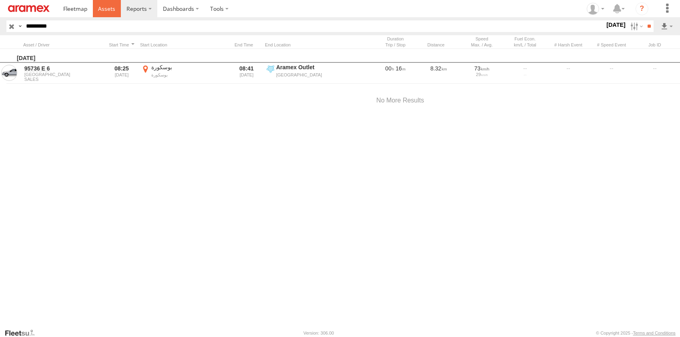
click at [103, 8] on span at bounding box center [106, 9] width 17 height 8
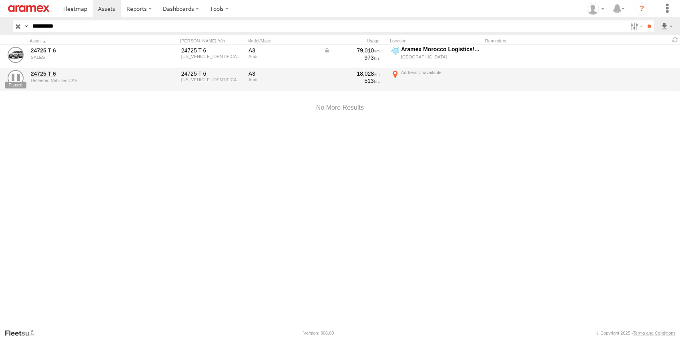
drag, startPoint x: 33, startPoint y: 24, endPoint x: 99, endPoint y: 29, distance: 66.2
click at [99, 29] on input "*********" at bounding box center [328, 26] width 598 height 12
click at [80, 10] on span at bounding box center [75, 9] width 24 height 8
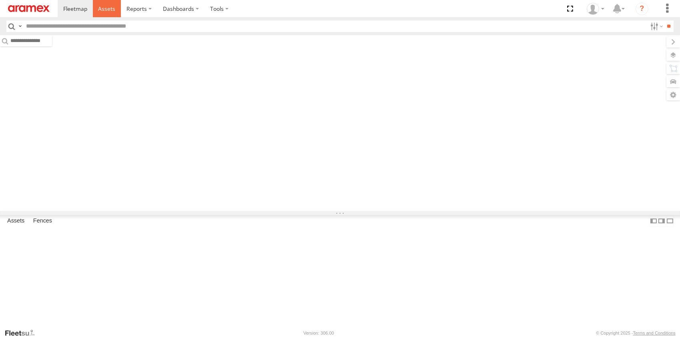
click at [104, 11] on span at bounding box center [106, 9] width 17 height 8
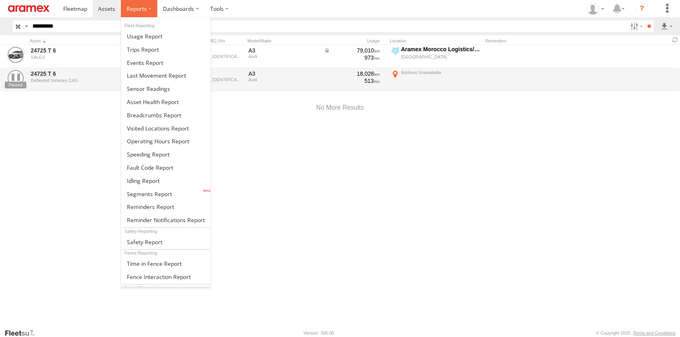
click at [129, 8] on span at bounding box center [136, 9] width 20 height 8
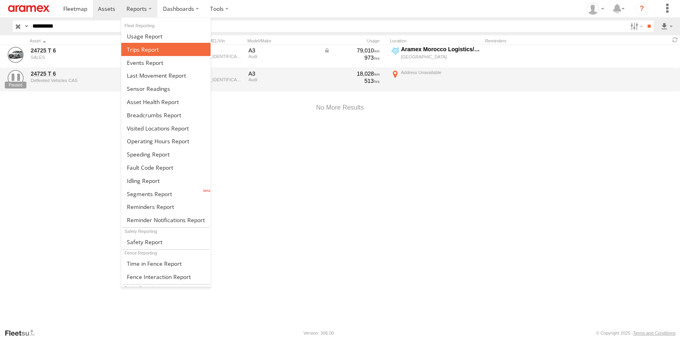
click at [154, 44] on link at bounding box center [165, 49] width 89 height 13
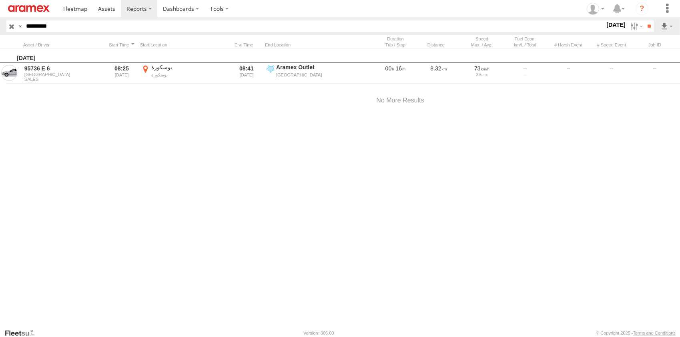
drag, startPoint x: 81, startPoint y: 24, endPoint x: 0, endPoint y: 22, distance: 81.3
click at [0, 23] on html at bounding box center [340, 168] width 680 height 337
paste input "text"
type input "*********"
click at [650, 25] on input "**" at bounding box center [648, 26] width 9 height 12
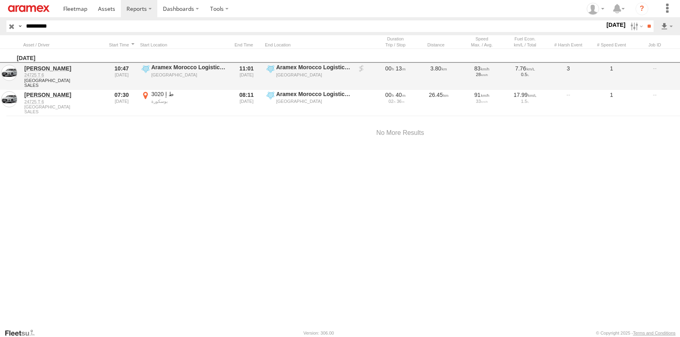
click at [146, 72] on label "Aramex [GEOGRAPHIC_DATA] Logistics/ [GEOGRAPHIC_DATA] Sebaa [GEOGRAPHIC_DATA] 3…" at bounding box center [184, 76] width 88 height 25
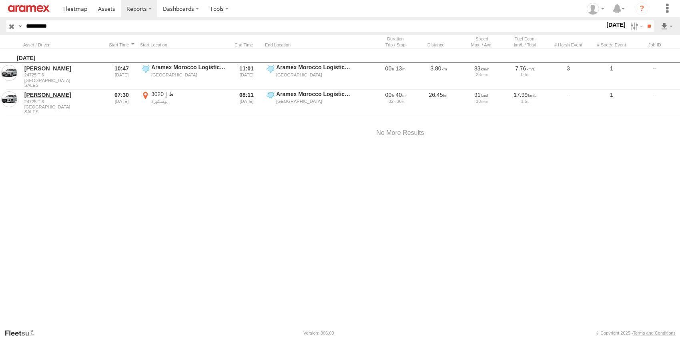
click at [0, 0] on button "Satellite" at bounding box center [0, 0] width 0 height 0
click at [0, 0] on label "×" at bounding box center [0, 0] width 0 height 0
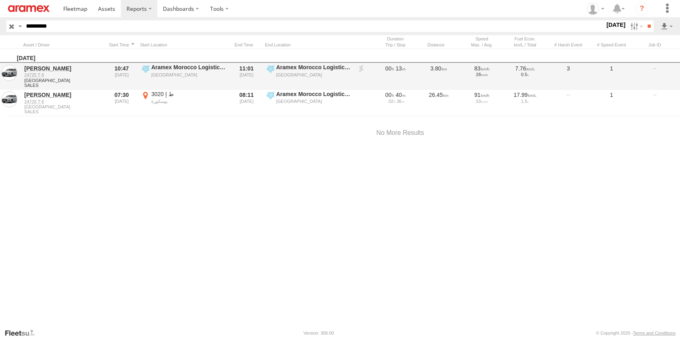
click at [271, 69] on label "Aramex [GEOGRAPHIC_DATA] Logistics/ [GEOGRAPHIC_DATA] Sebaa [GEOGRAPHIC_DATA] 3…" at bounding box center [309, 76] width 88 height 25
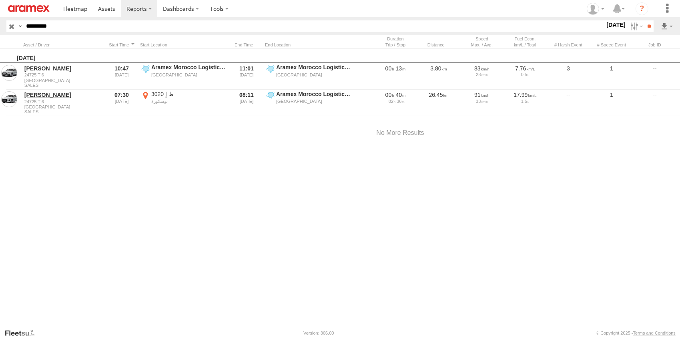
click at [0, 0] on label "×" at bounding box center [0, 0] width 0 height 0
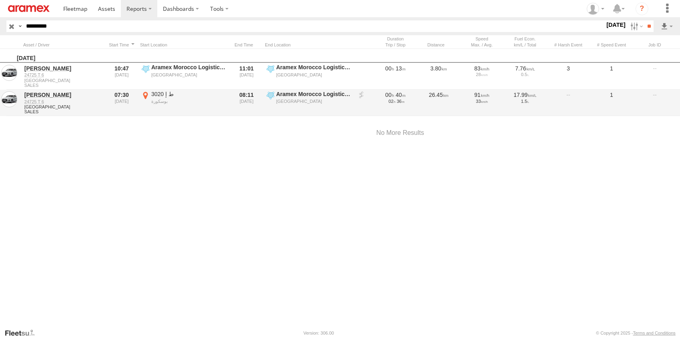
click at [146, 94] on label "ط إ 3020 بوسكورة 33.49793 -7.60588" at bounding box center [184, 102] width 88 height 25
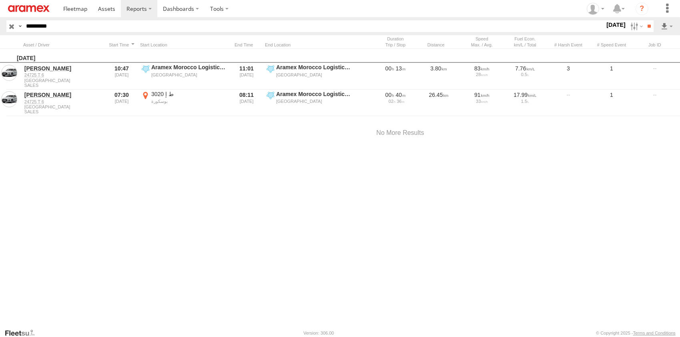
click at [0, 0] on label "×" at bounding box center [0, 0] width 0 height 0
click at [618, 28] on label "[DATE]" at bounding box center [616, 24] width 22 height 9
click at [0, 0] on label at bounding box center [0, 0] width 0 height 0
click at [644, 27] on input "**" at bounding box center [648, 26] width 9 height 12
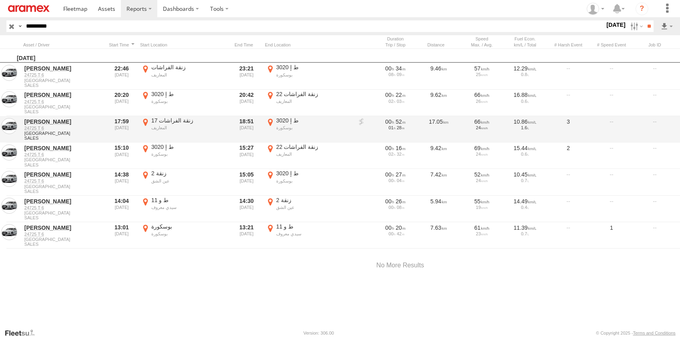
click at [269, 122] on label "ط إ 3020 بوسكورة 33.49999 -7.60697" at bounding box center [309, 129] width 88 height 25
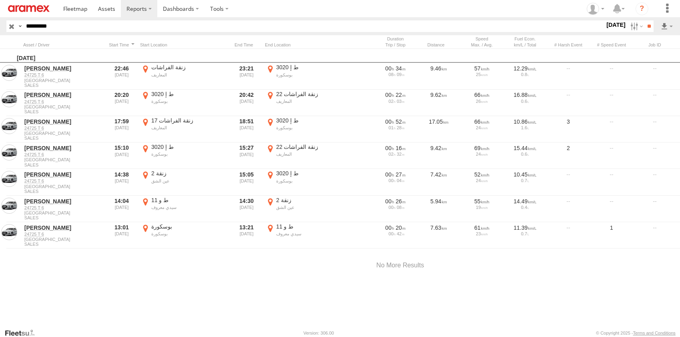
click at [0, 0] on label "×" at bounding box center [0, 0] width 0 height 0
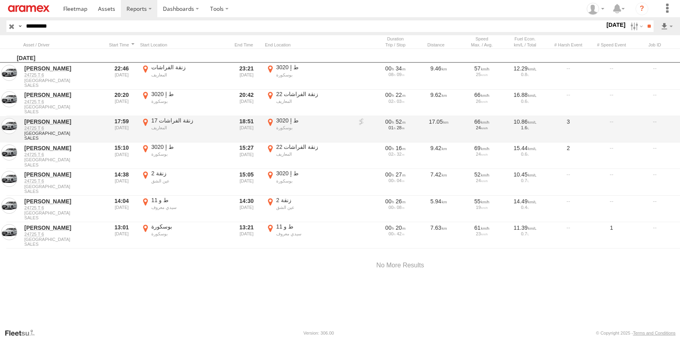
click at [271, 122] on label "ط إ 3020 بوسكورة 33.49999 -7.60697" at bounding box center [309, 129] width 88 height 25
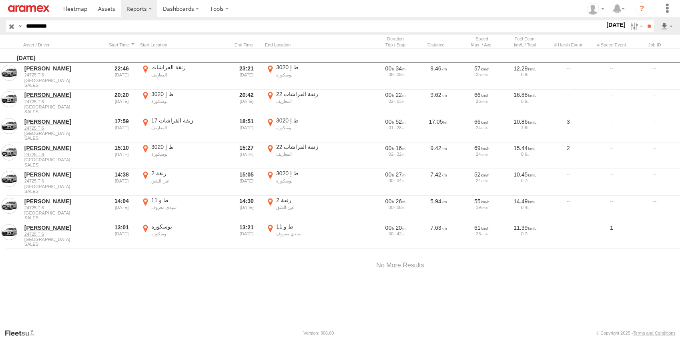
drag, startPoint x: 379, startPoint y: 221, endPoint x: 319, endPoint y: 157, distance: 86.9
click at [0, 0] on div at bounding box center [0, 0] width 0 height 0
drag, startPoint x: 313, startPoint y: 133, endPoint x: 315, endPoint y: 144, distance: 11.0
click at [0, 0] on div at bounding box center [0, 0] width 0 height 0
click at [0, 0] on label "×" at bounding box center [0, 0] width 0 height 0
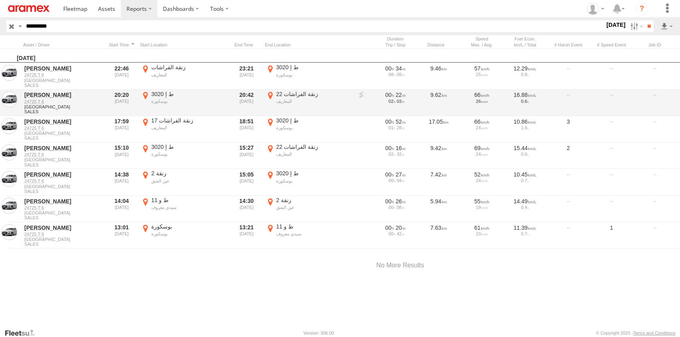
click at [145, 96] on label "ط إ 3020 بوسكورة 33.49999 -7.60697" at bounding box center [184, 102] width 88 height 25
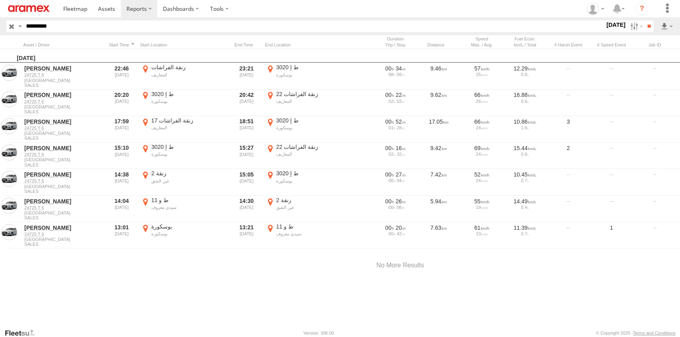
click at [0, 0] on label "×" at bounding box center [0, 0] width 0 height 0
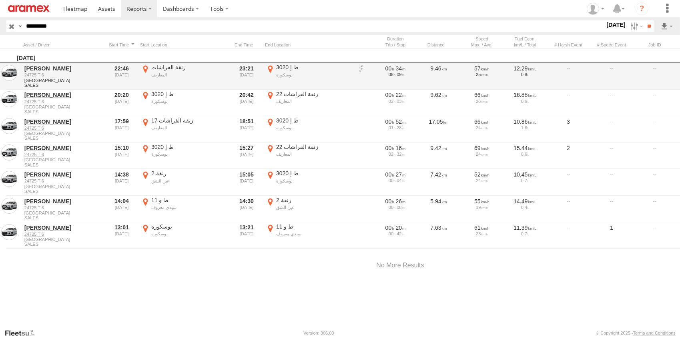
click at [271, 70] on label "ط إ 3020 بوسكورة 33.49793 -7.60588" at bounding box center [309, 76] width 88 height 25
click at [0, 0] on label "×" at bounding box center [0, 0] width 0 height 0
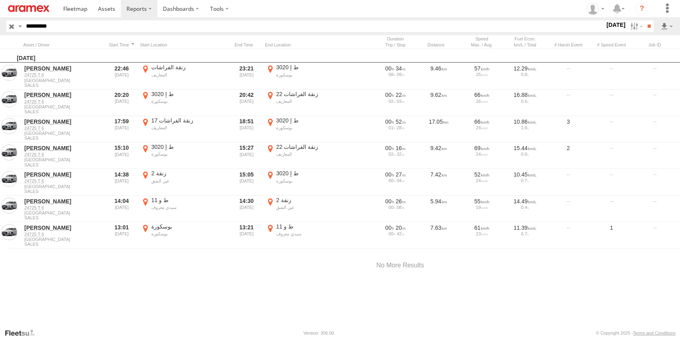
click at [609, 25] on label "[DATE]" at bounding box center [616, 24] width 22 height 9
click at [0, 0] on label at bounding box center [0, 0] width 0 height 0
click at [650, 28] on input "**" at bounding box center [648, 26] width 9 height 12
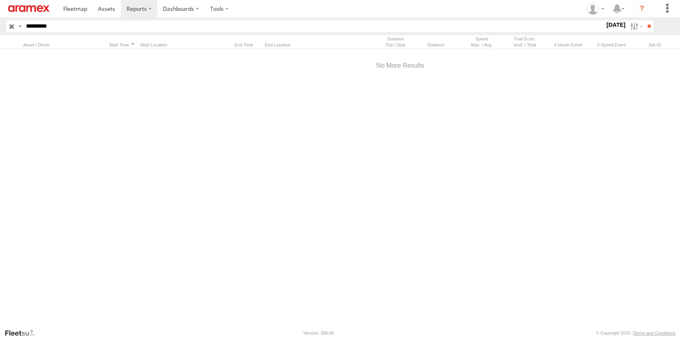
click at [413, 218] on div at bounding box center [400, 188] width 800 height 279
